Goal: Task Accomplishment & Management: Use online tool/utility

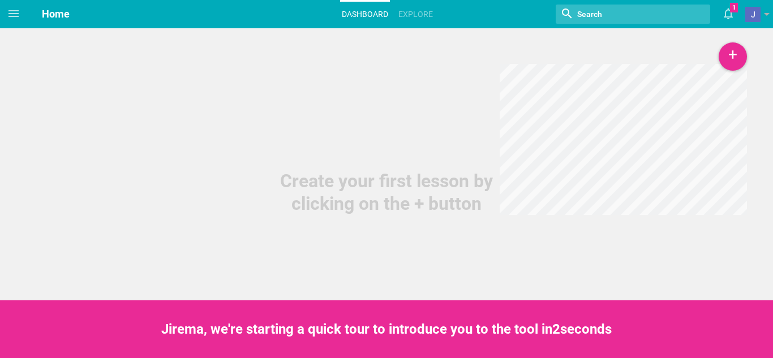
click at [747, 61] on div "Create your first lesson by clicking on the + button" at bounding box center [386, 107] width 773 height 215
click at [738, 58] on div "+" at bounding box center [733, 56] width 28 height 28
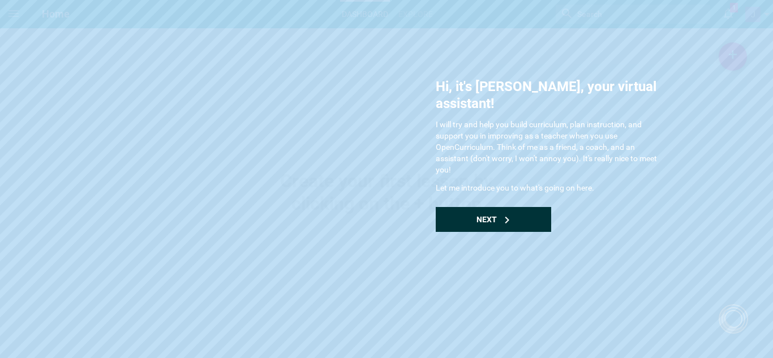
click at [513, 208] on div "Next" at bounding box center [493, 219] width 115 height 25
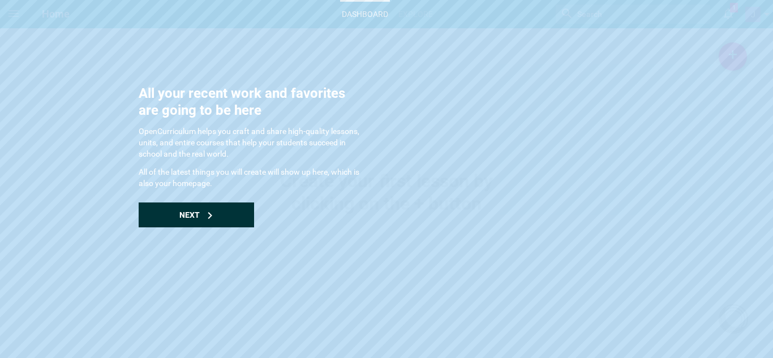
click at [241, 216] on div "Next" at bounding box center [196, 215] width 115 height 25
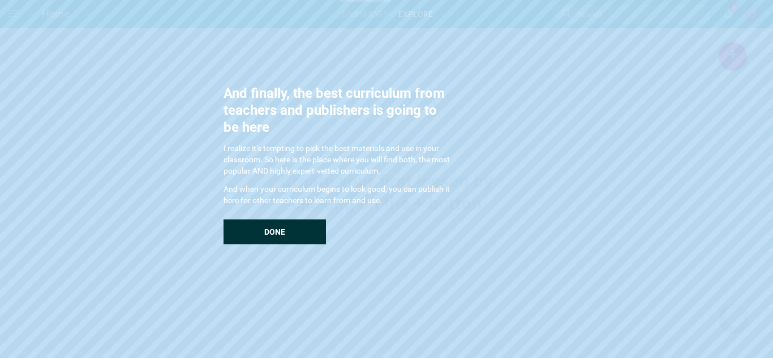
click at [241, 216] on div "And finally, the best curriculum from teachers and publishers is going to be he…" at bounding box center [336, 165] width 226 height 160
click at [253, 225] on div "Done" at bounding box center [274, 232] width 102 height 25
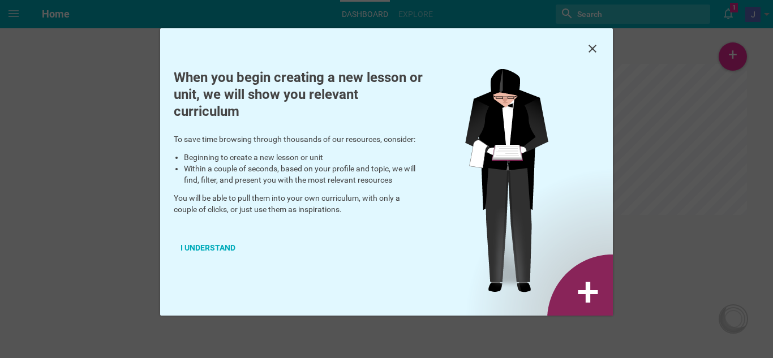
click at [599, 50] on div at bounding box center [386, 48] width 453 height 41
click at [224, 244] on div "I understand" at bounding box center [208, 247] width 68 height 25
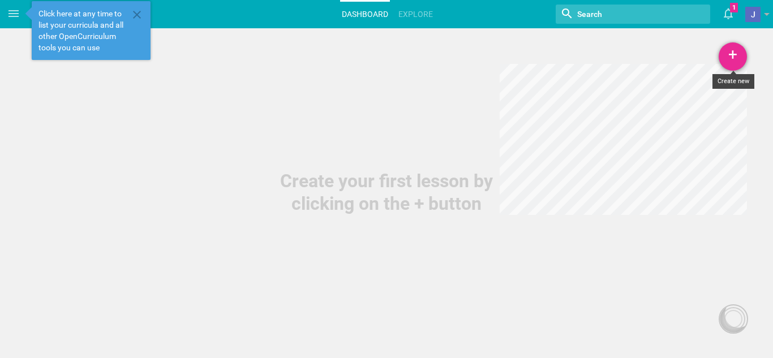
click at [737, 63] on div "+" at bounding box center [733, 56] width 28 height 28
click at [691, 102] on link "Unit" at bounding box center [704, 112] width 85 height 25
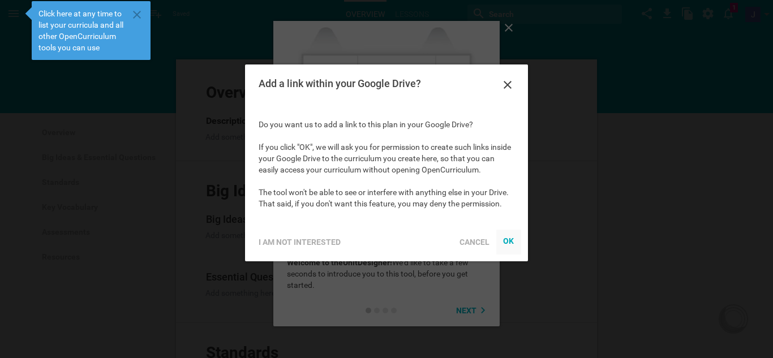
click at [509, 245] on div "OK" at bounding box center [508, 240] width 11 height 9
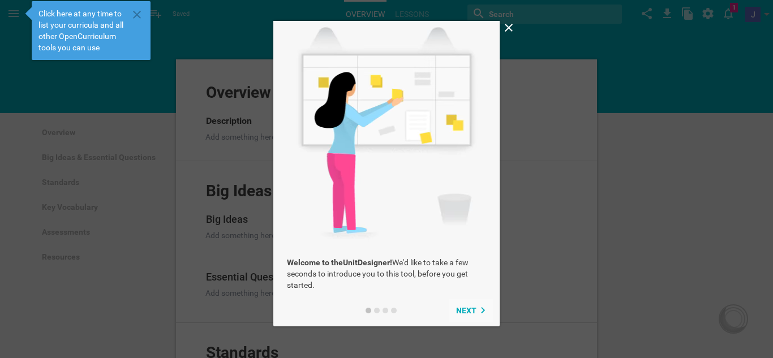
click at [468, 309] on span "Next" at bounding box center [466, 310] width 20 height 9
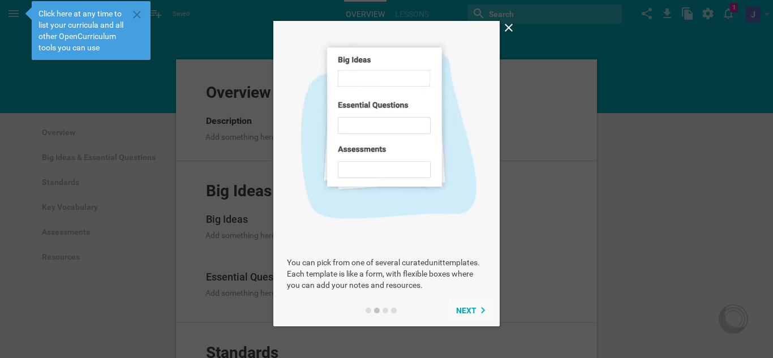
click at [468, 309] on span "Next" at bounding box center [466, 310] width 20 height 9
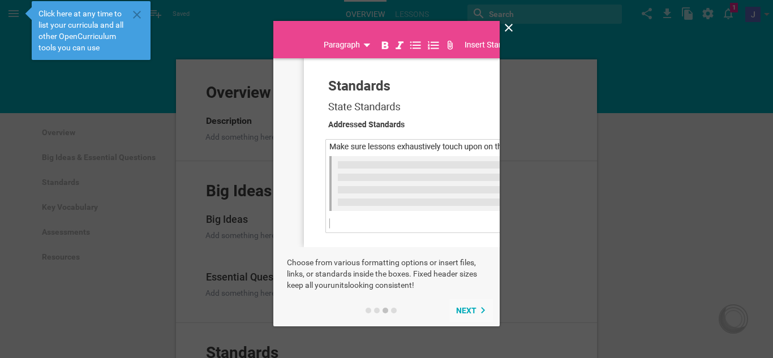
click at [468, 309] on span "Next" at bounding box center [466, 310] width 20 height 9
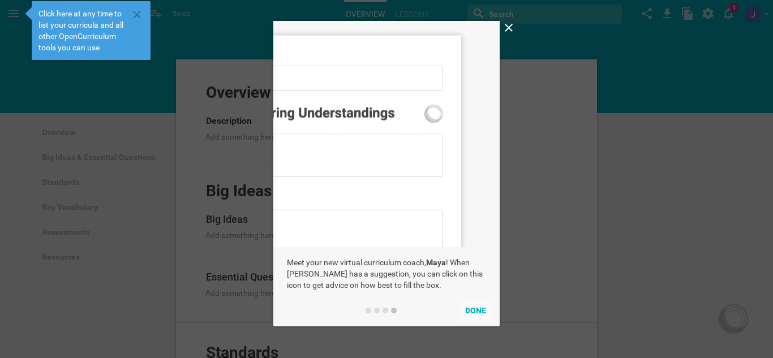
click at [468, 309] on button "Done" at bounding box center [475, 310] width 35 height 23
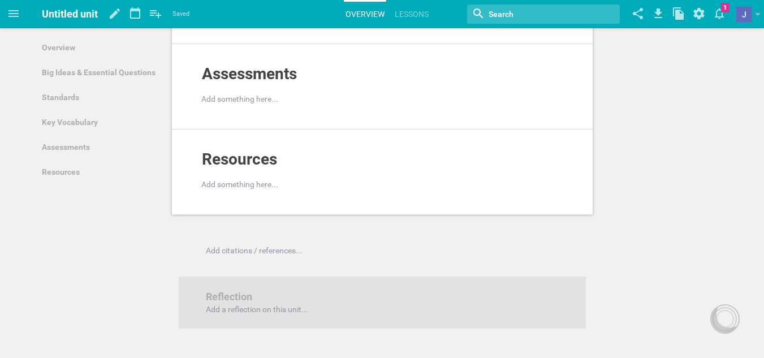
scroll to position [585, 0]
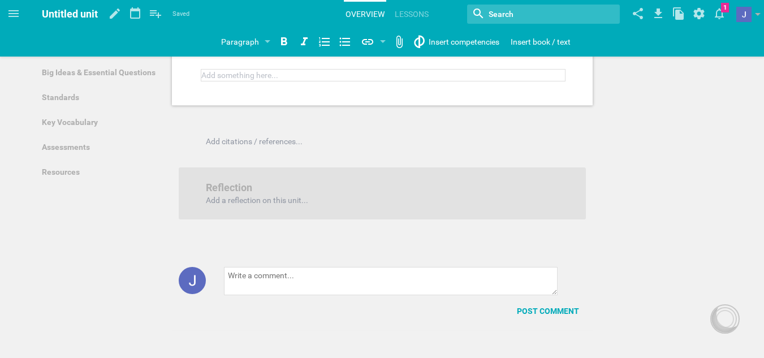
click at [443, 79] on div at bounding box center [383, 75] width 363 height 11
click at [390, 205] on div at bounding box center [383, 200] width 352 height 11
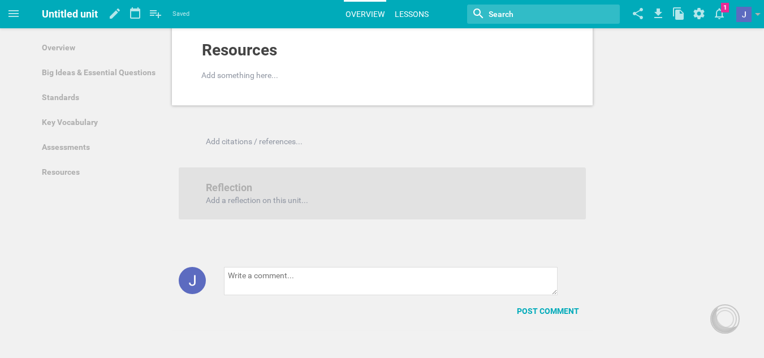
click at [413, 11] on link "Lessons" at bounding box center [411, 14] width 37 height 25
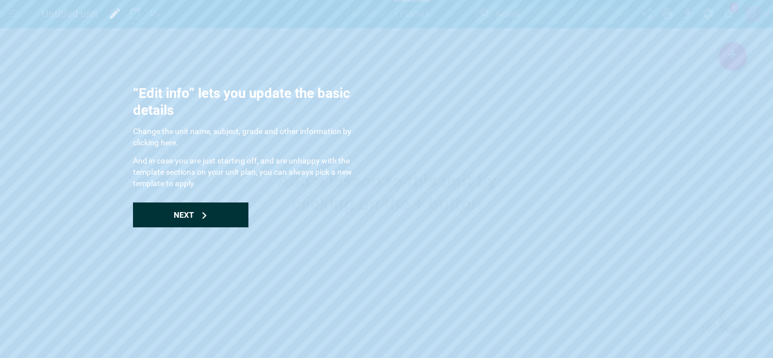
click at [228, 225] on div "Next" at bounding box center [190, 215] width 115 height 25
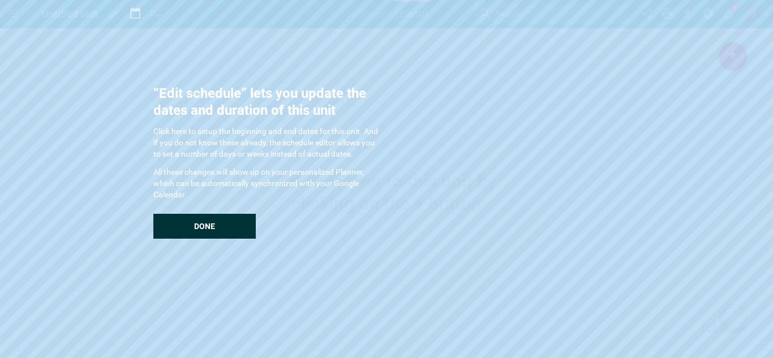
click at [228, 225] on div "Done" at bounding box center [204, 226] width 102 height 25
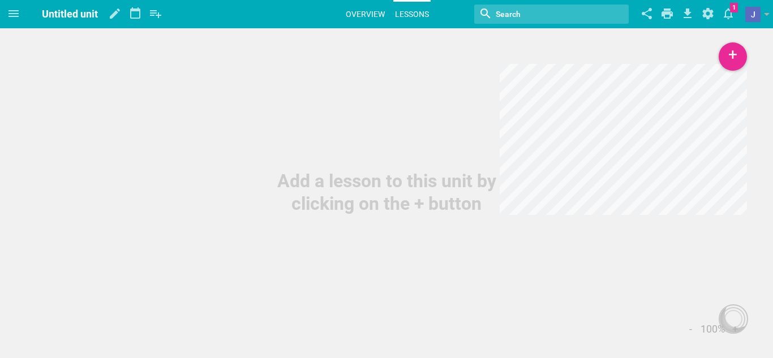
click at [371, 18] on link "Overview" at bounding box center [365, 14] width 42 height 25
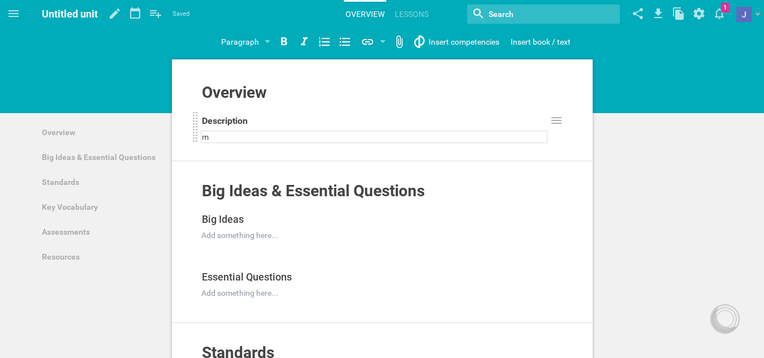
click at [335, 139] on div "m" at bounding box center [374, 136] width 345 height 11
click at [16, 14] on icon at bounding box center [13, 13] width 10 height 7
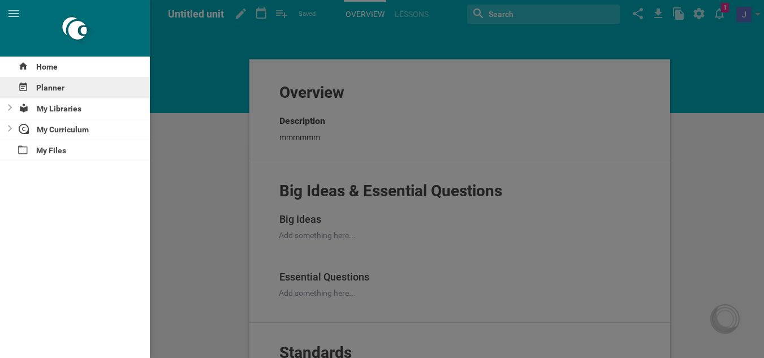
click at [24, 92] on div "Planner" at bounding box center [75, 88] width 150 height 20
